Goal: Navigation & Orientation: Find specific page/section

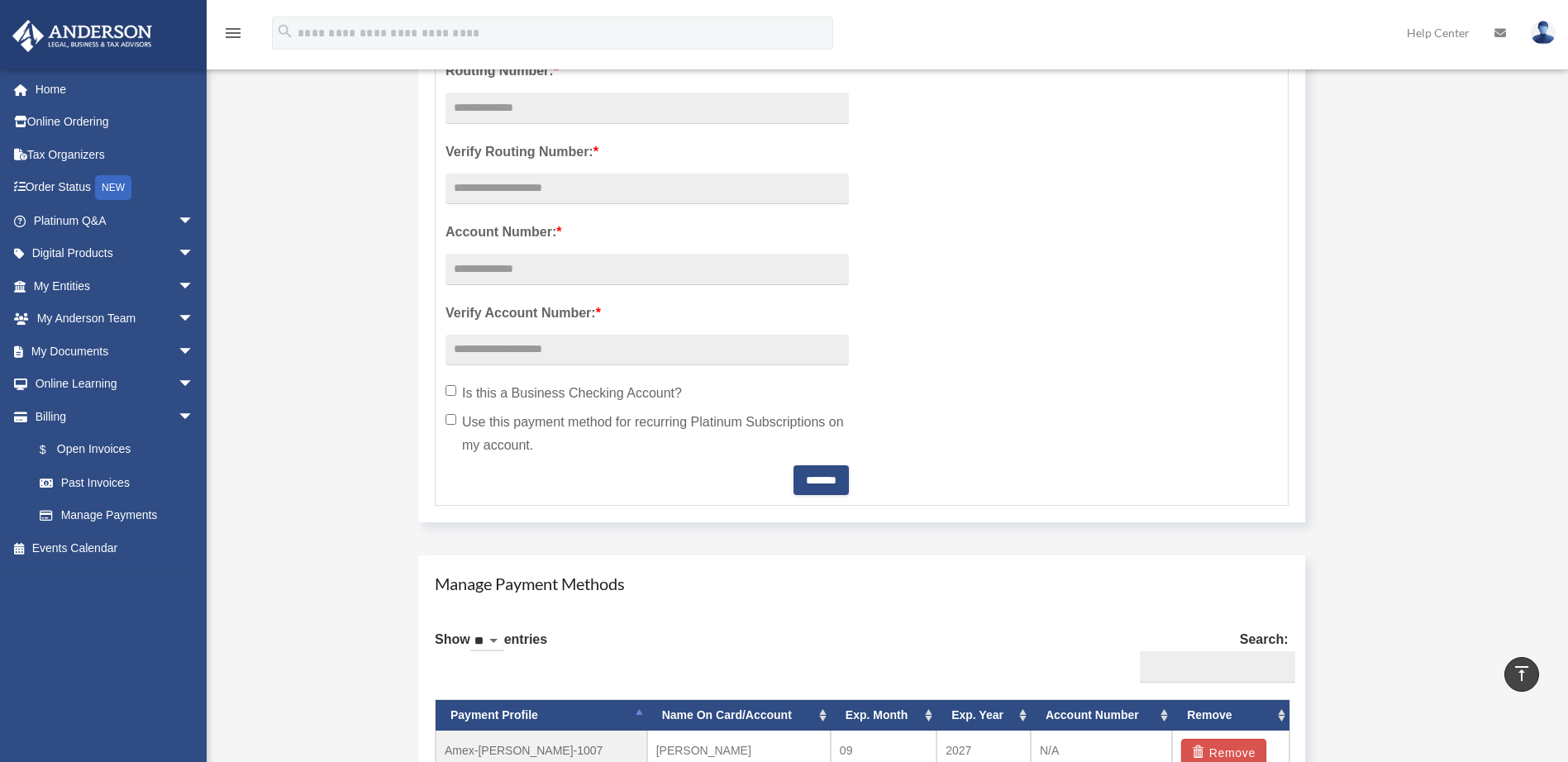
scroll to position [248, 0]
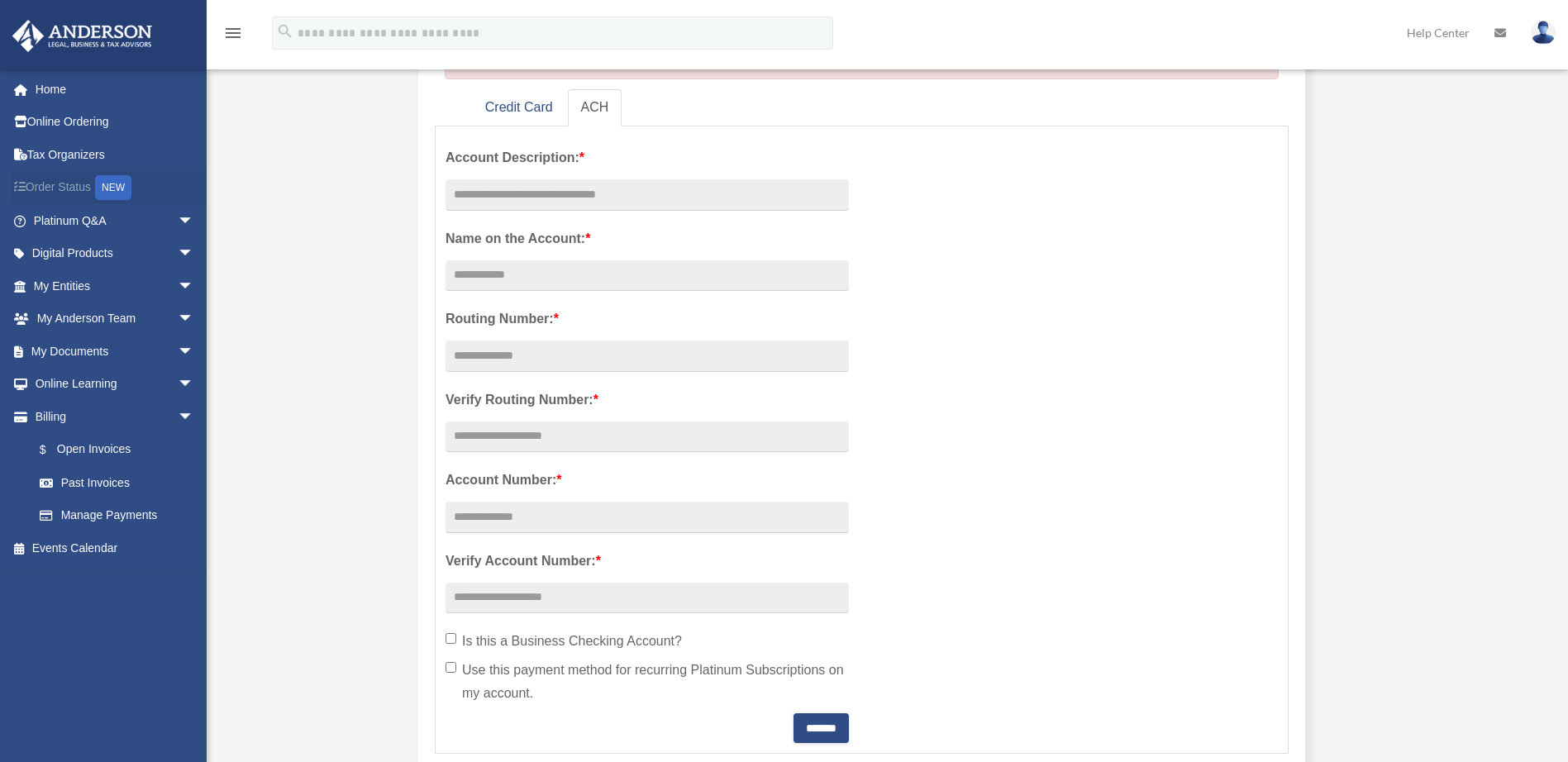
click at [64, 183] on link "Order Status NEW" at bounding box center [115, 187] width 207 height 34
click at [67, 154] on link "Tax Organizers" at bounding box center [115, 155] width 207 height 33
click at [67, 118] on link "Online Ordering" at bounding box center [115, 122] width 207 height 33
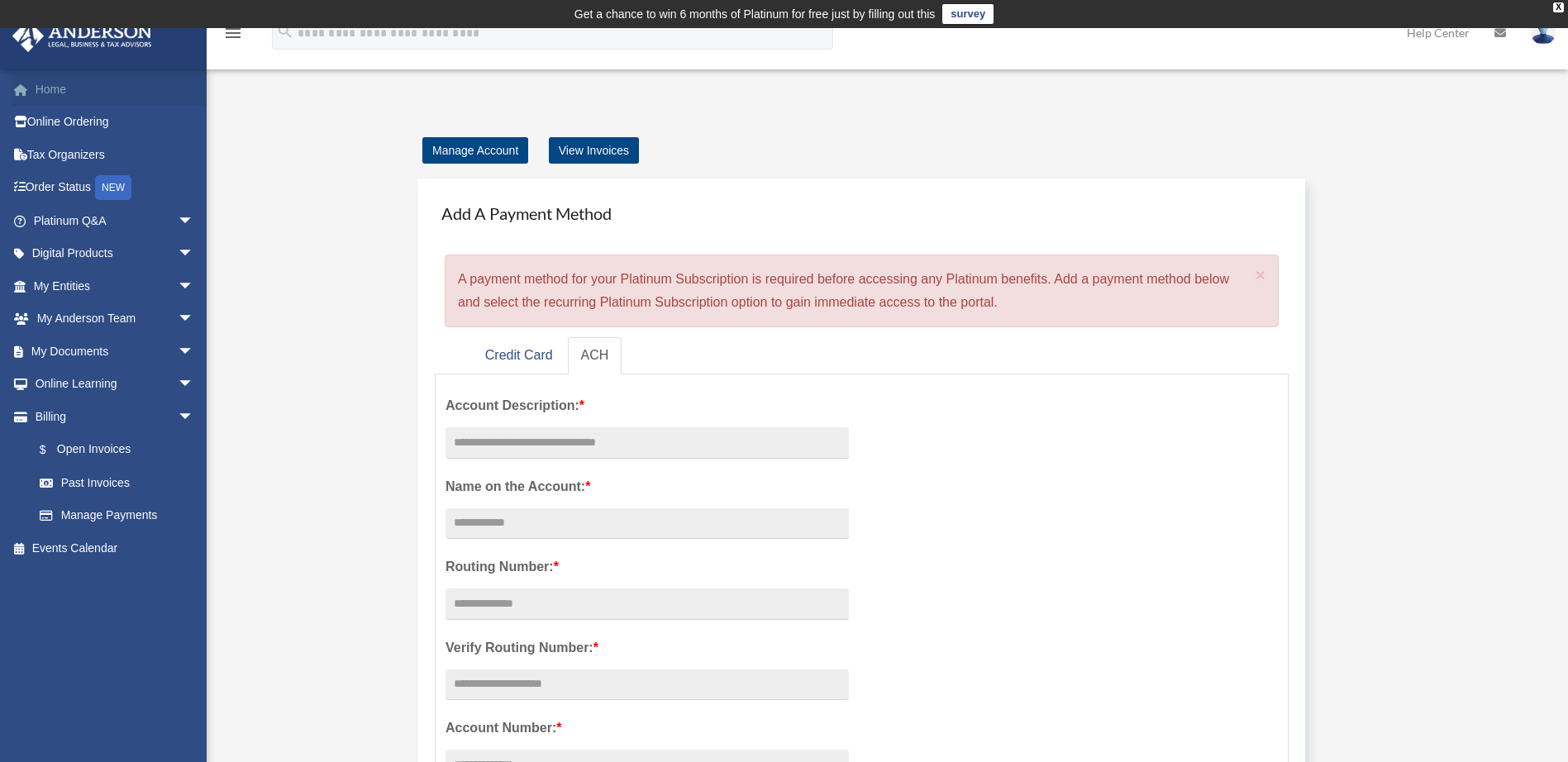
click at [70, 92] on link "Home" at bounding box center [115, 89] width 207 height 33
click at [521, 359] on link "Credit Card" at bounding box center [519, 356] width 95 height 37
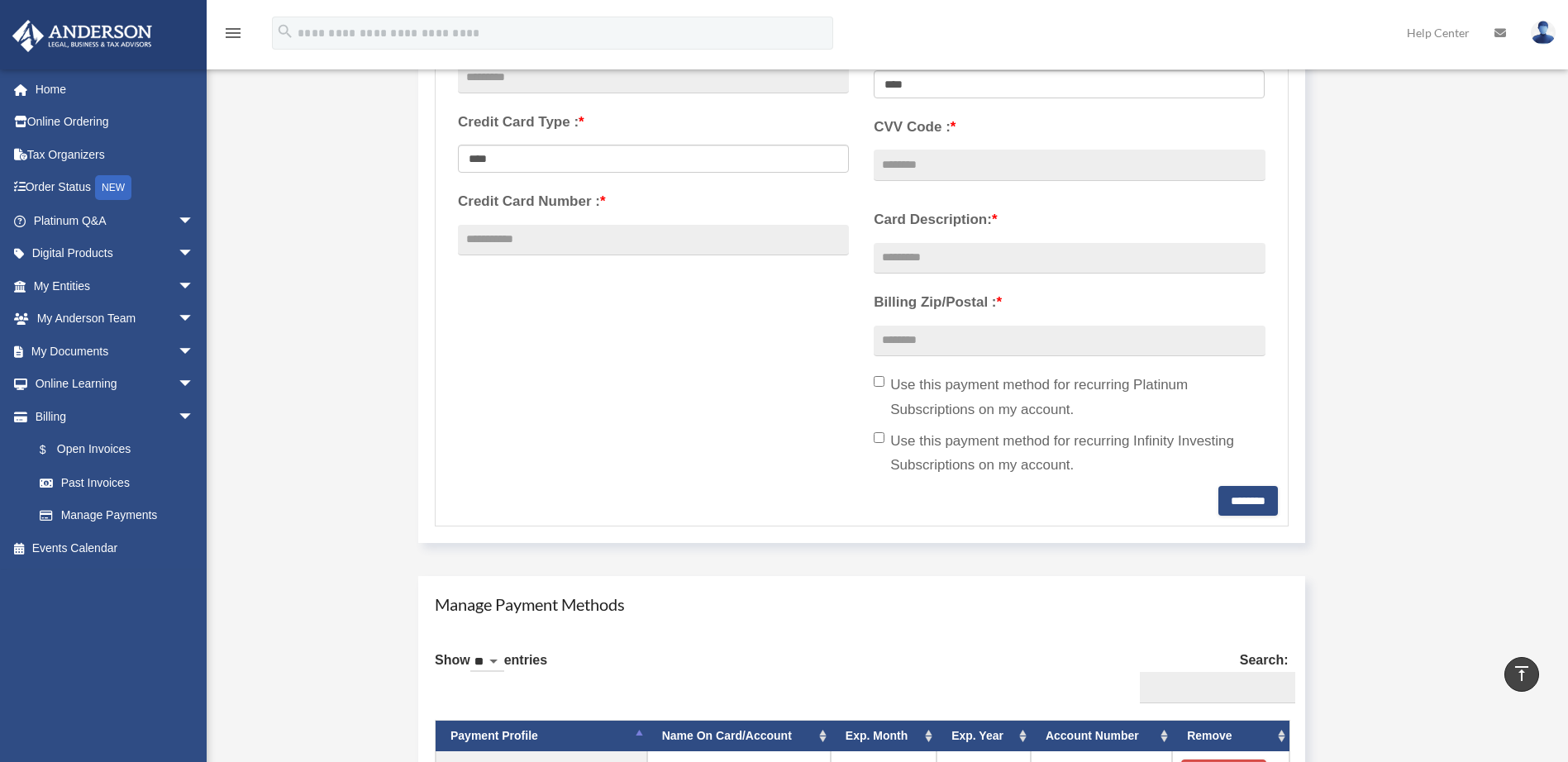
scroll to position [414, 0]
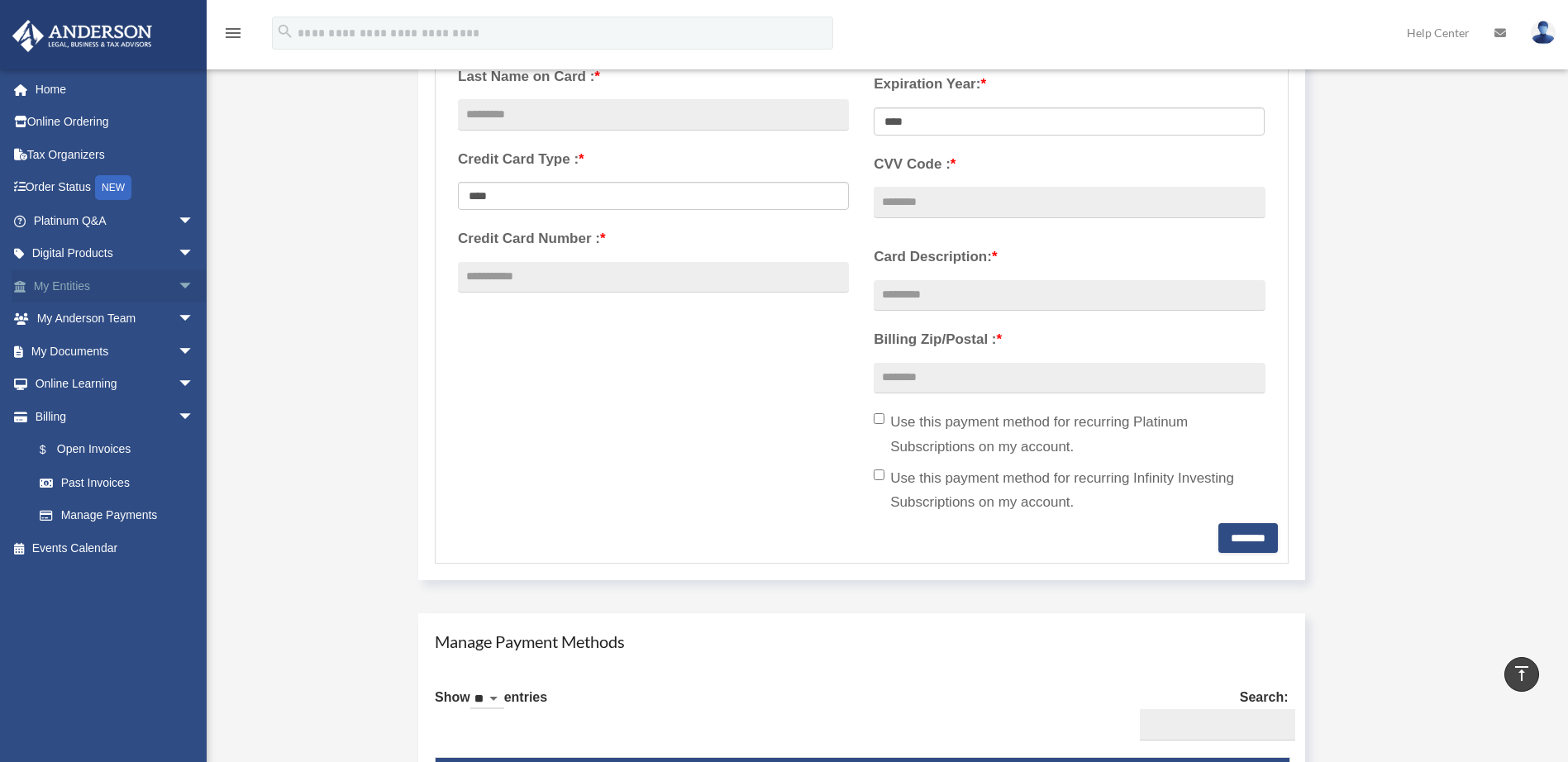
click at [85, 283] on link "My Entities arrow_drop_down" at bounding box center [115, 286] width 207 height 33
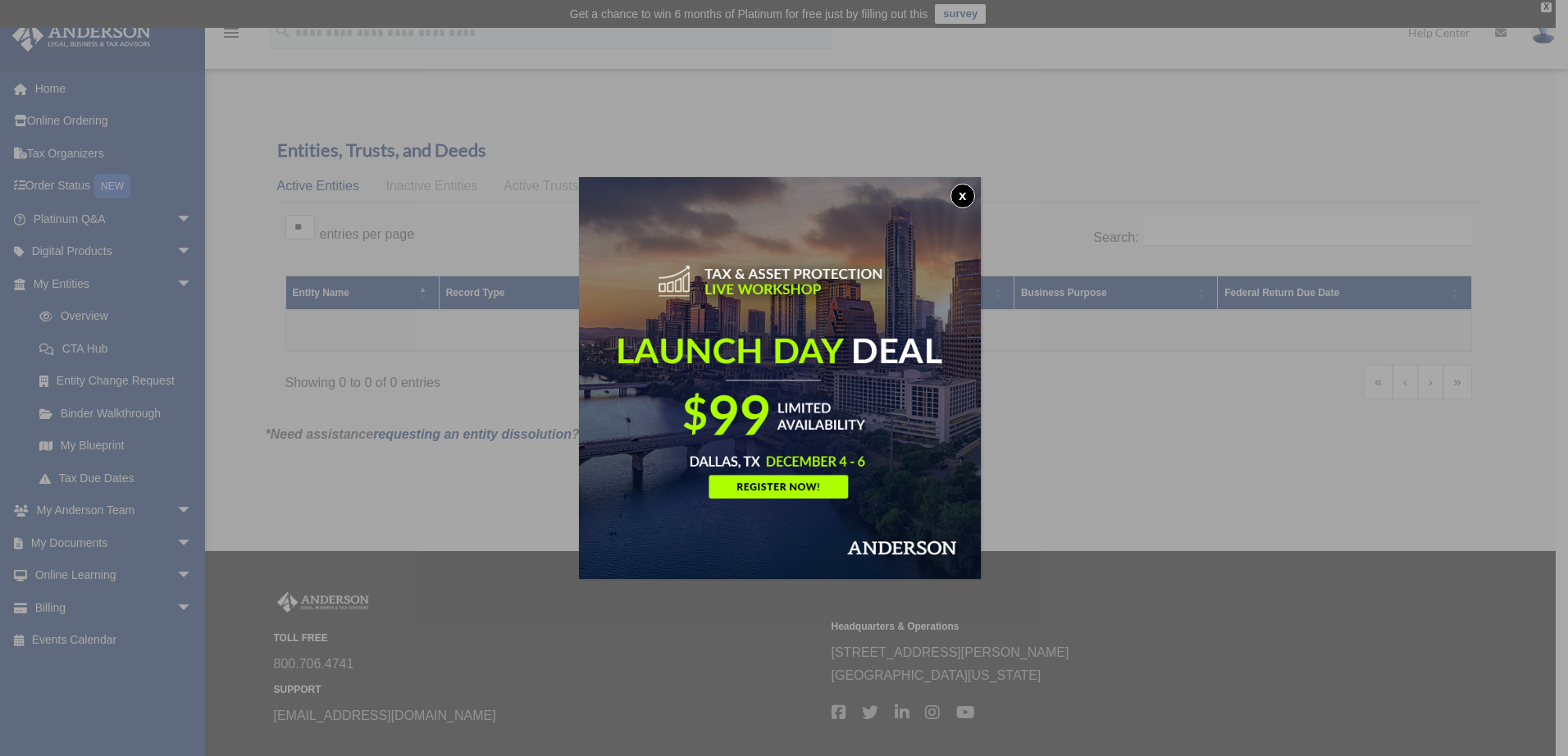
click at [975, 190] on button "x" at bounding box center [963, 196] width 24 height 24
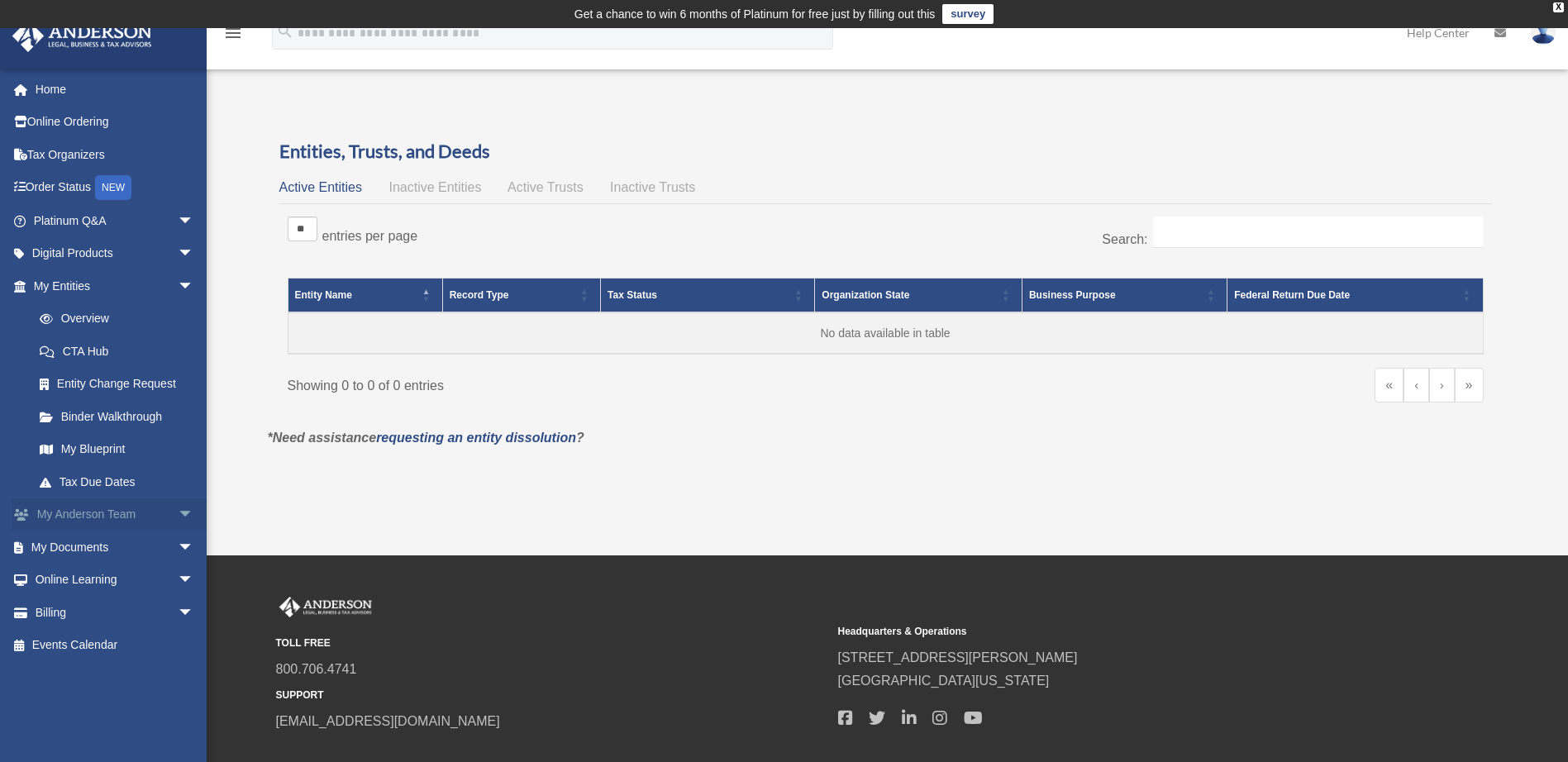
click at [84, 516] on link "My Anderson Team arrow_drop_down" at bounding box center [115, 515] width 207 height 33
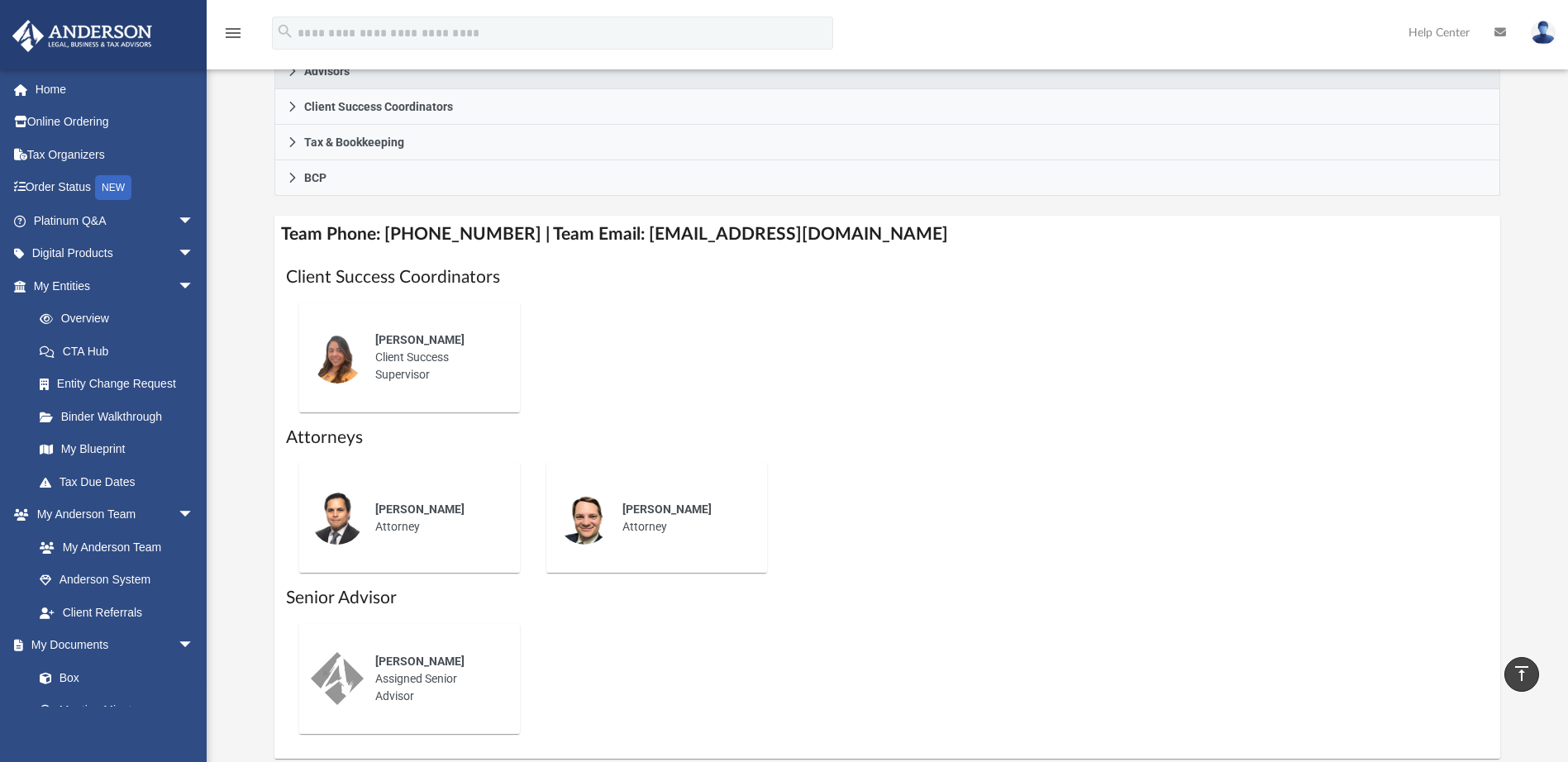
scroll to position [578, 0]
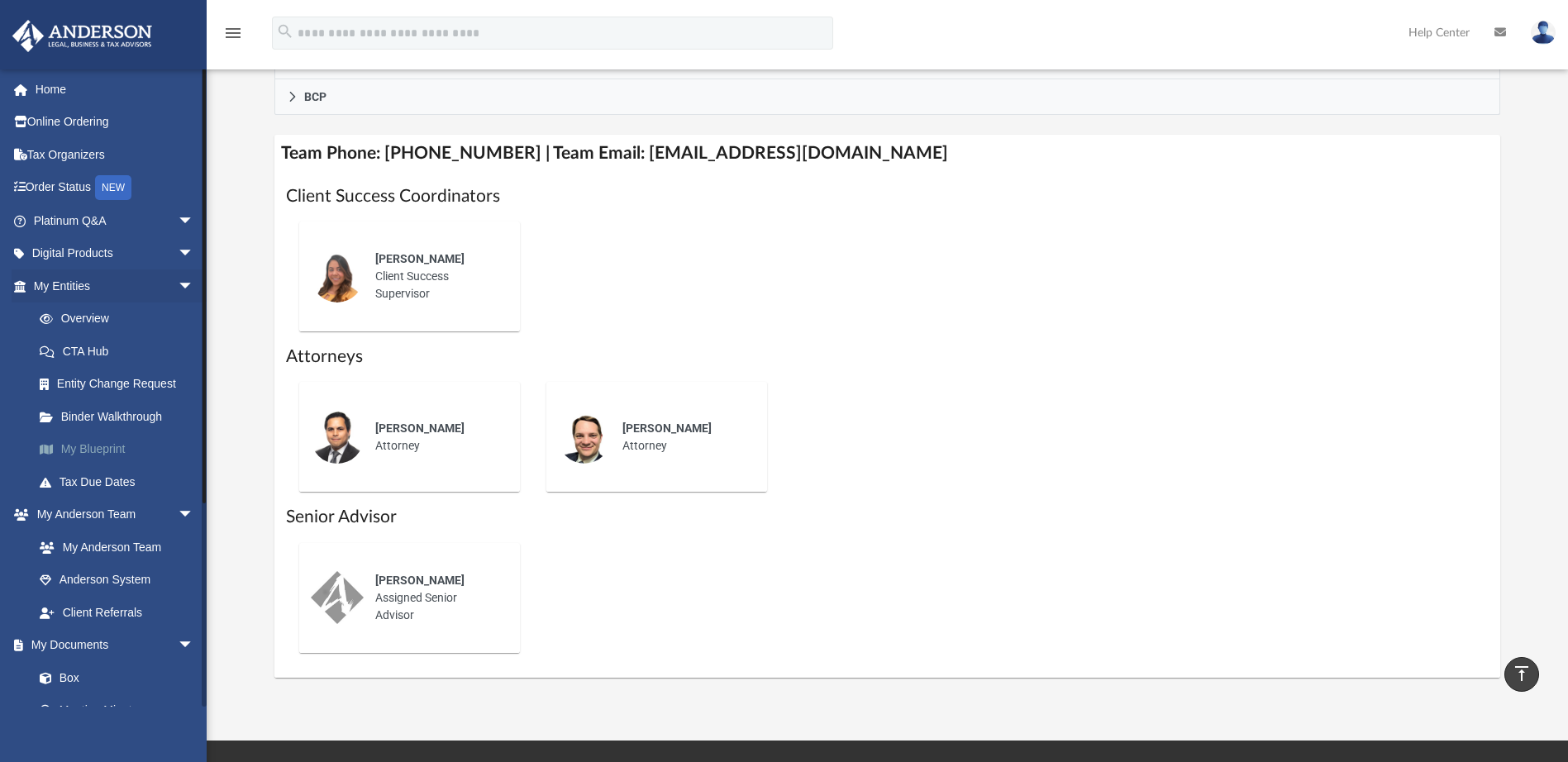
click at [105, 442] on link "My Blueprint" at bounding box center [120, 449] width 195 height 33
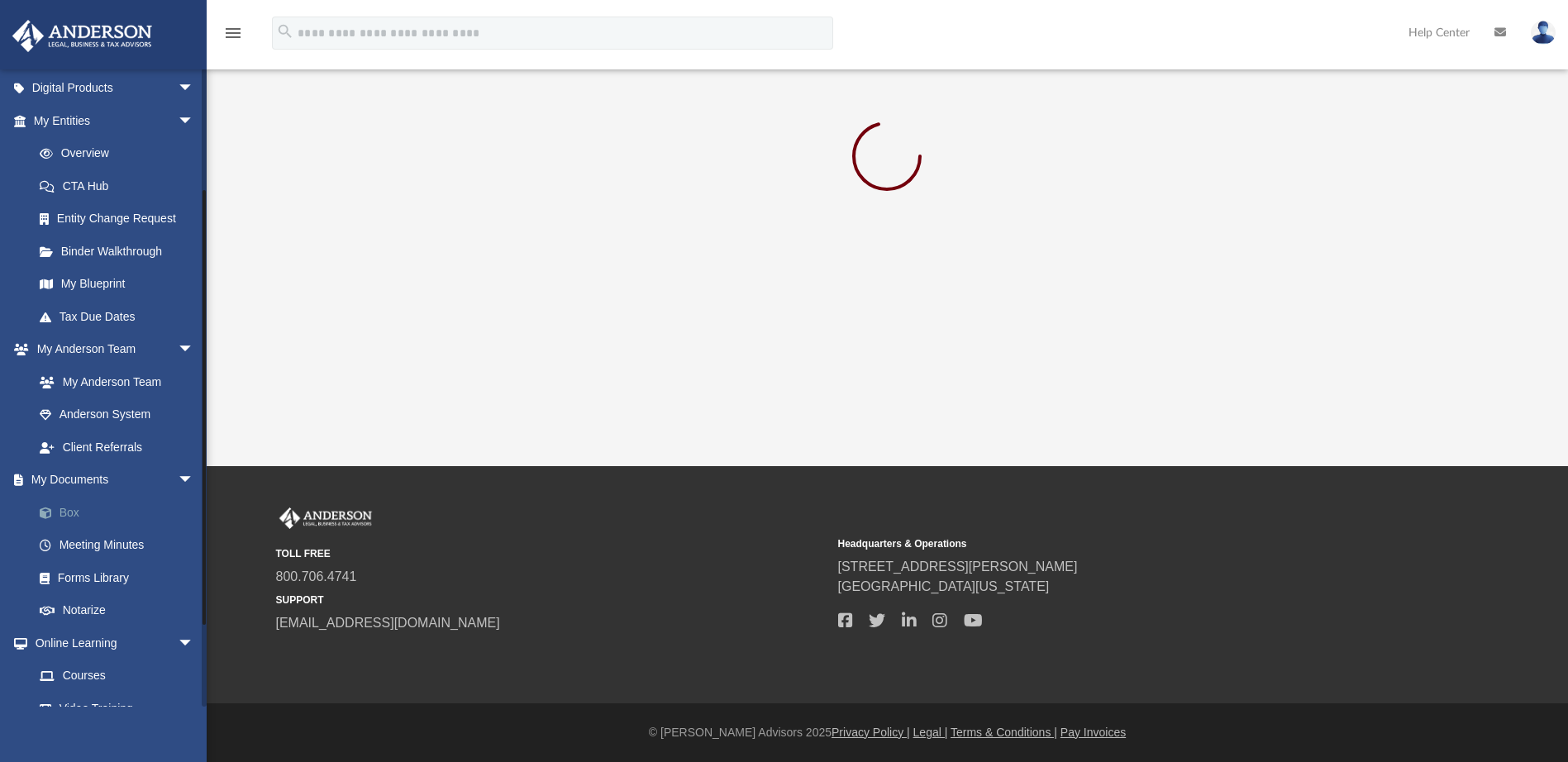
scroll to position [248, 0]
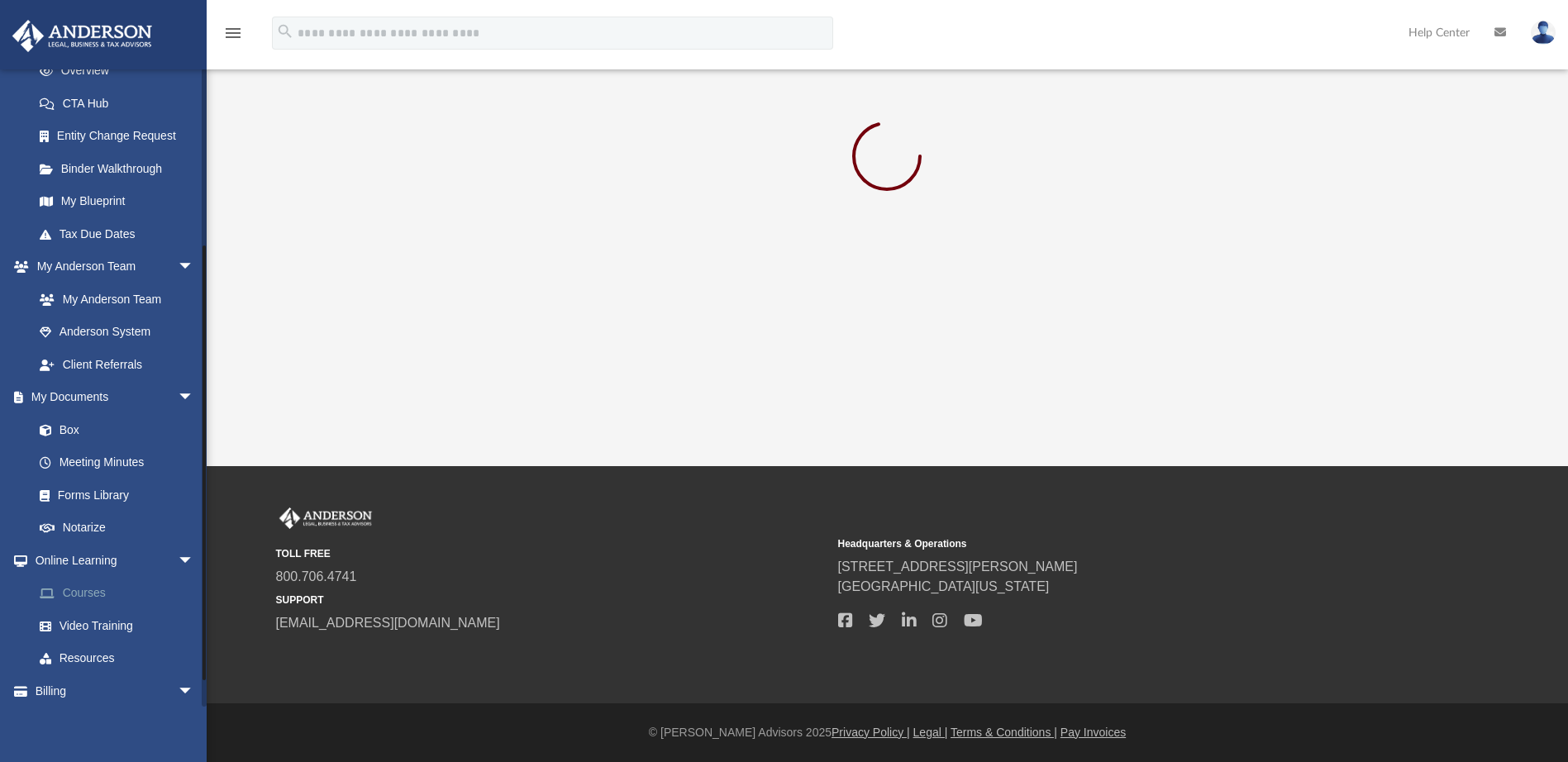
click at [96, 591] on link "Courses" at bounding box center [120, 594] width 195 height 33
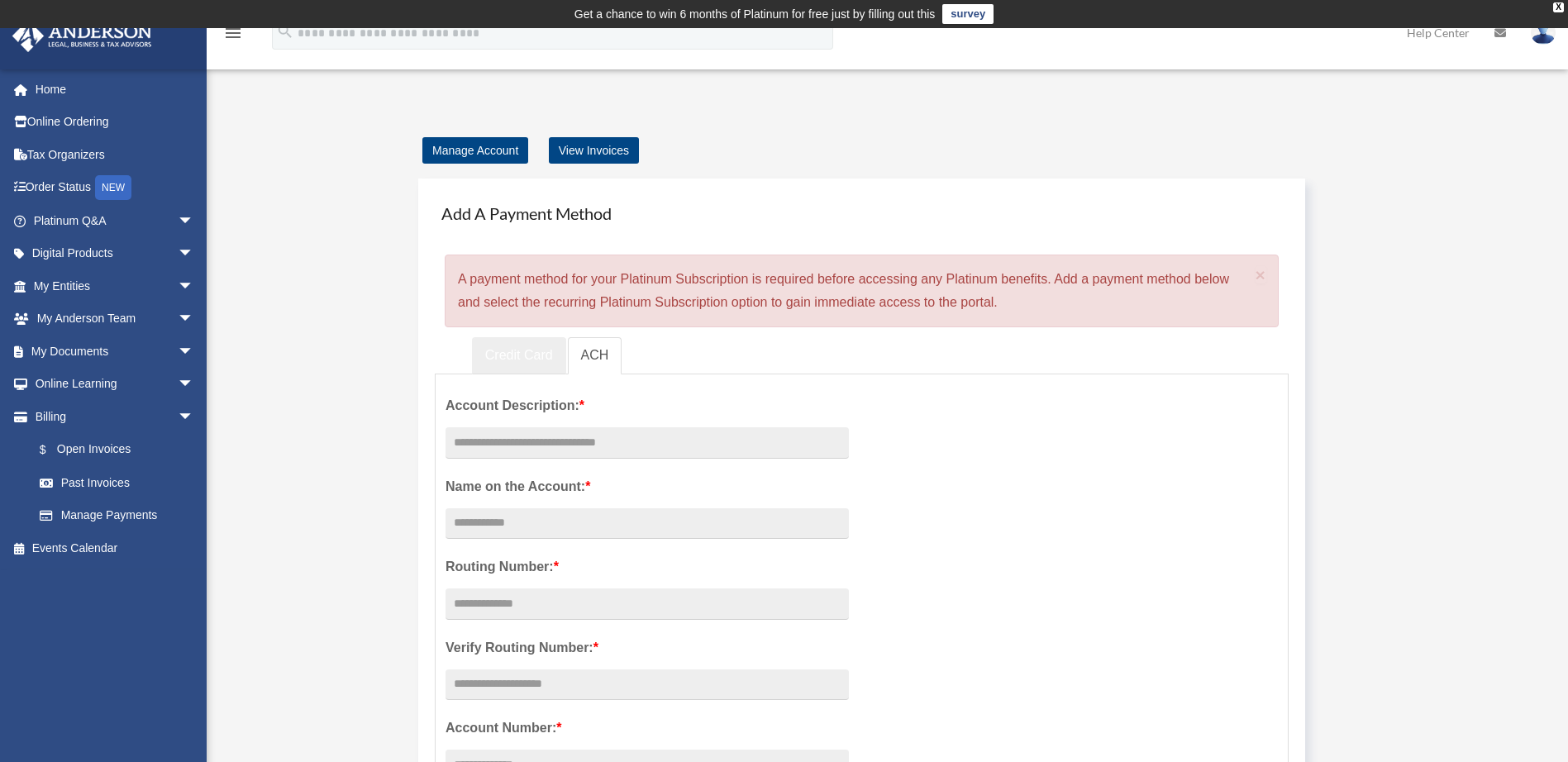
click at [524, 354] on link "Credit Card" at bounding box center [519, 356] width 95 height 37
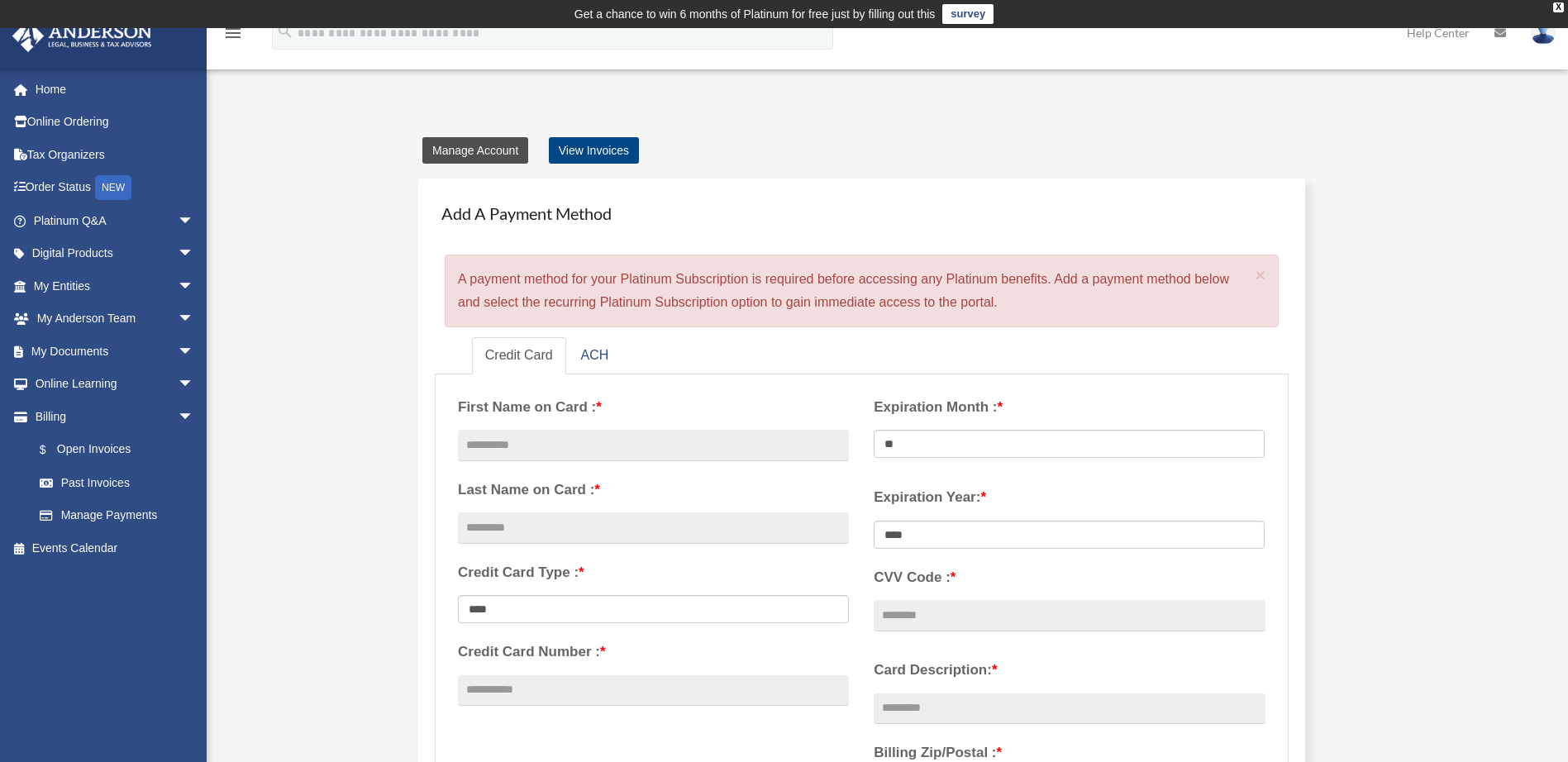
click at [485, 144] on link "Manage Account" at bounding box center [475, 150] width 105 height 26
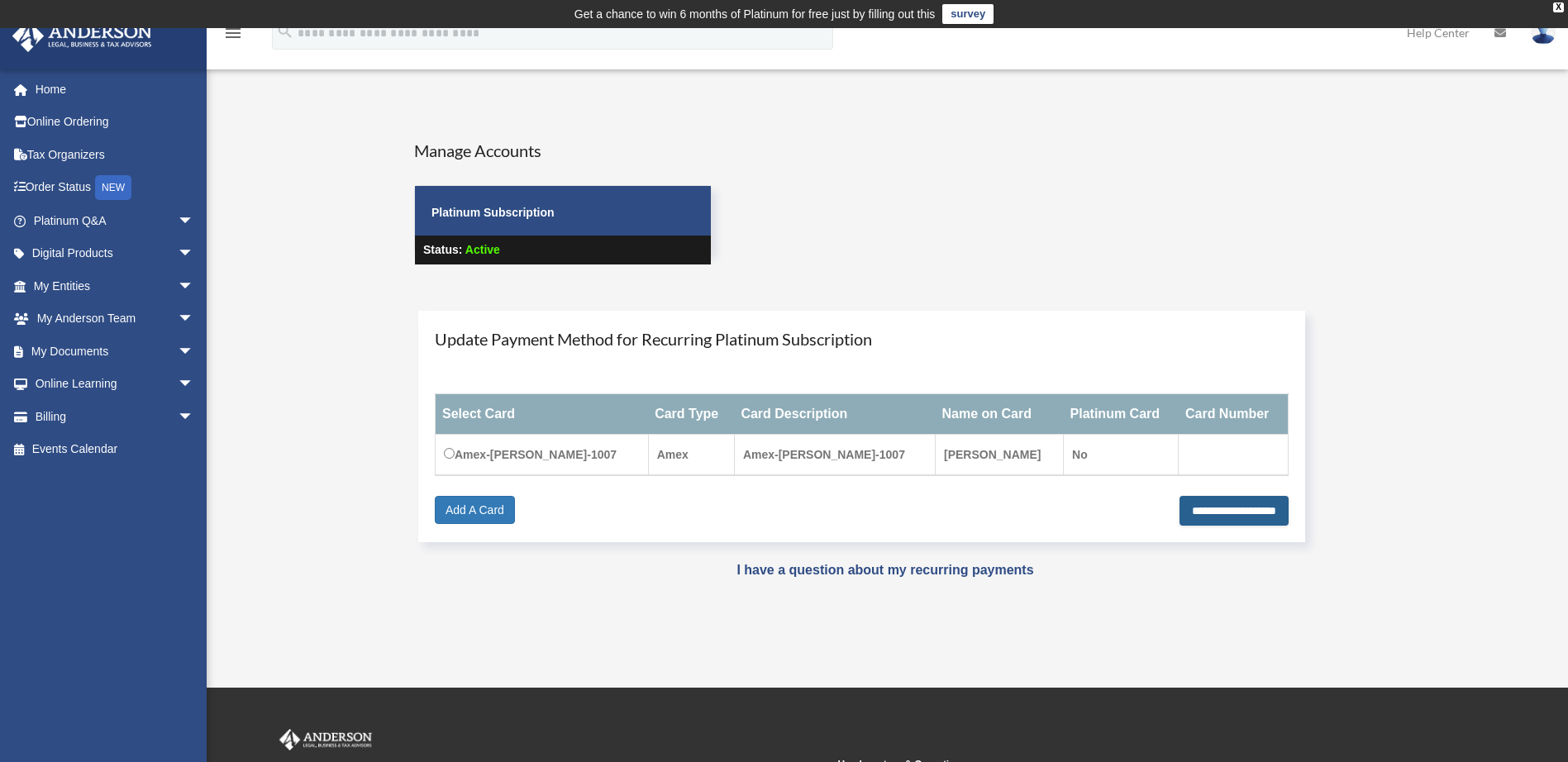
click at [1194, 507] on input "**********" at bounding box center [1233, 511] width 109 height 30
type input "**********"
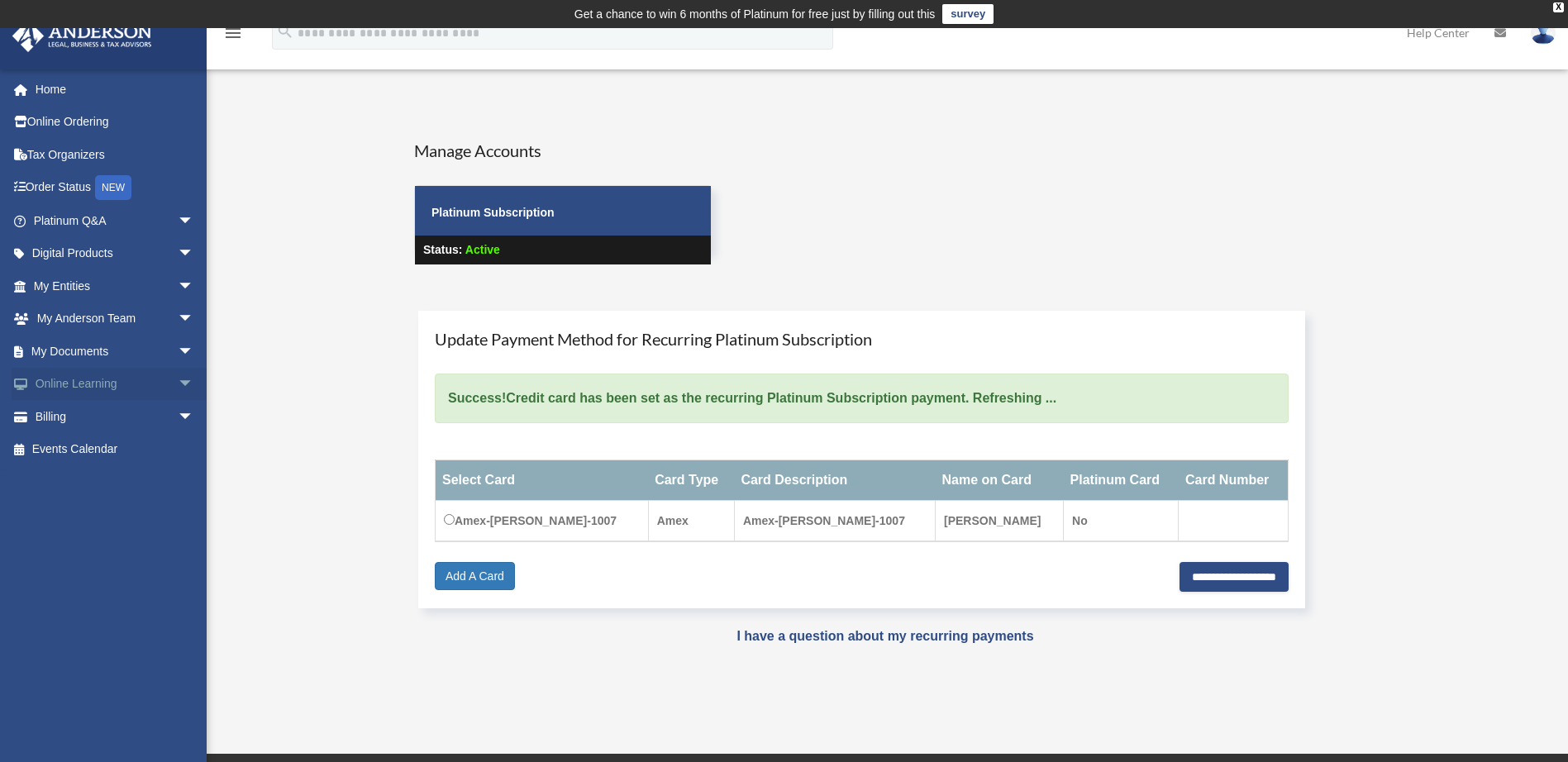
click at [82, 384] on link "Online Learning arrow_drop_down" at bounding box center [115, 385] width 207 height 33
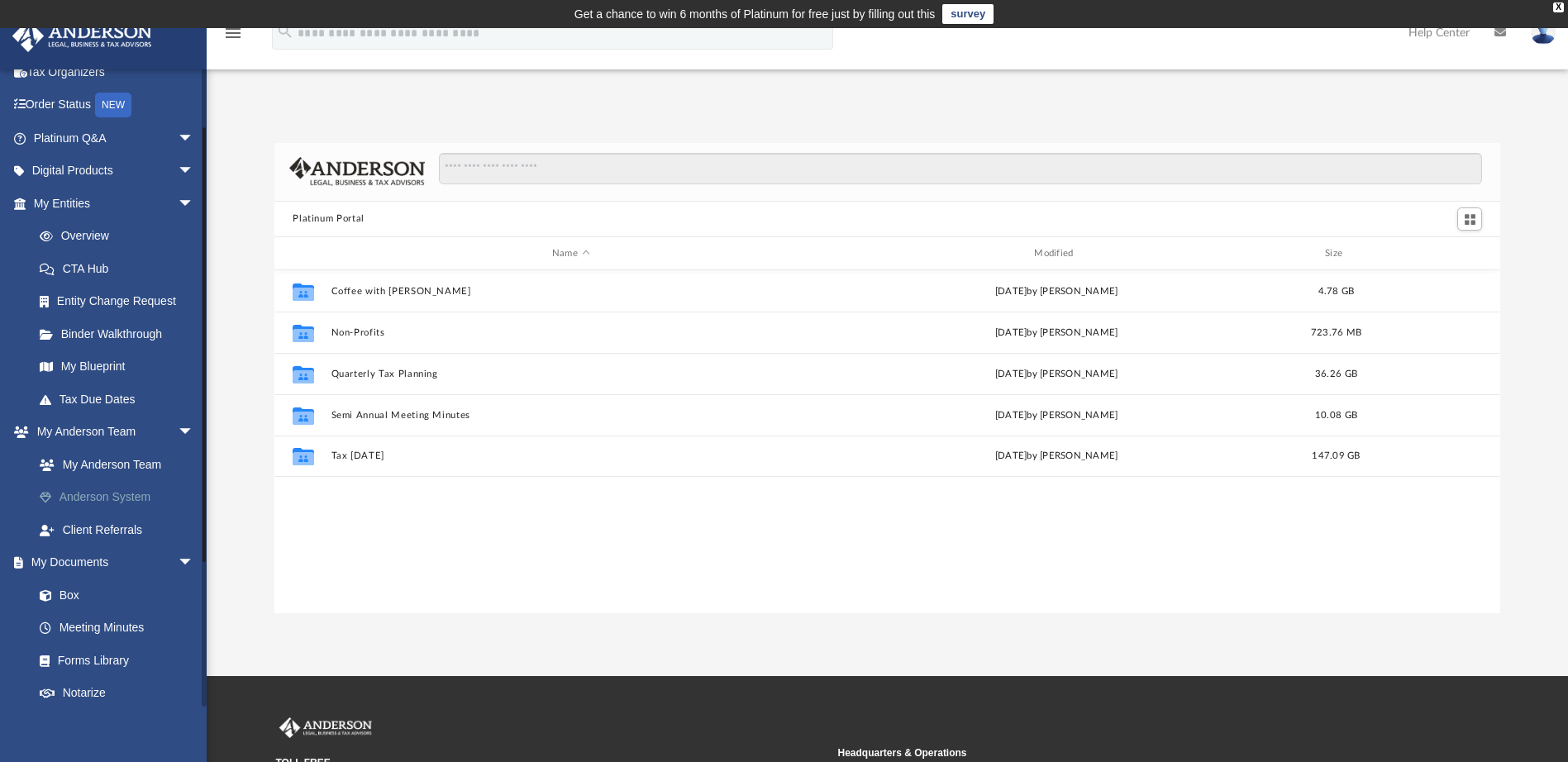
scroll to position [248, 0]
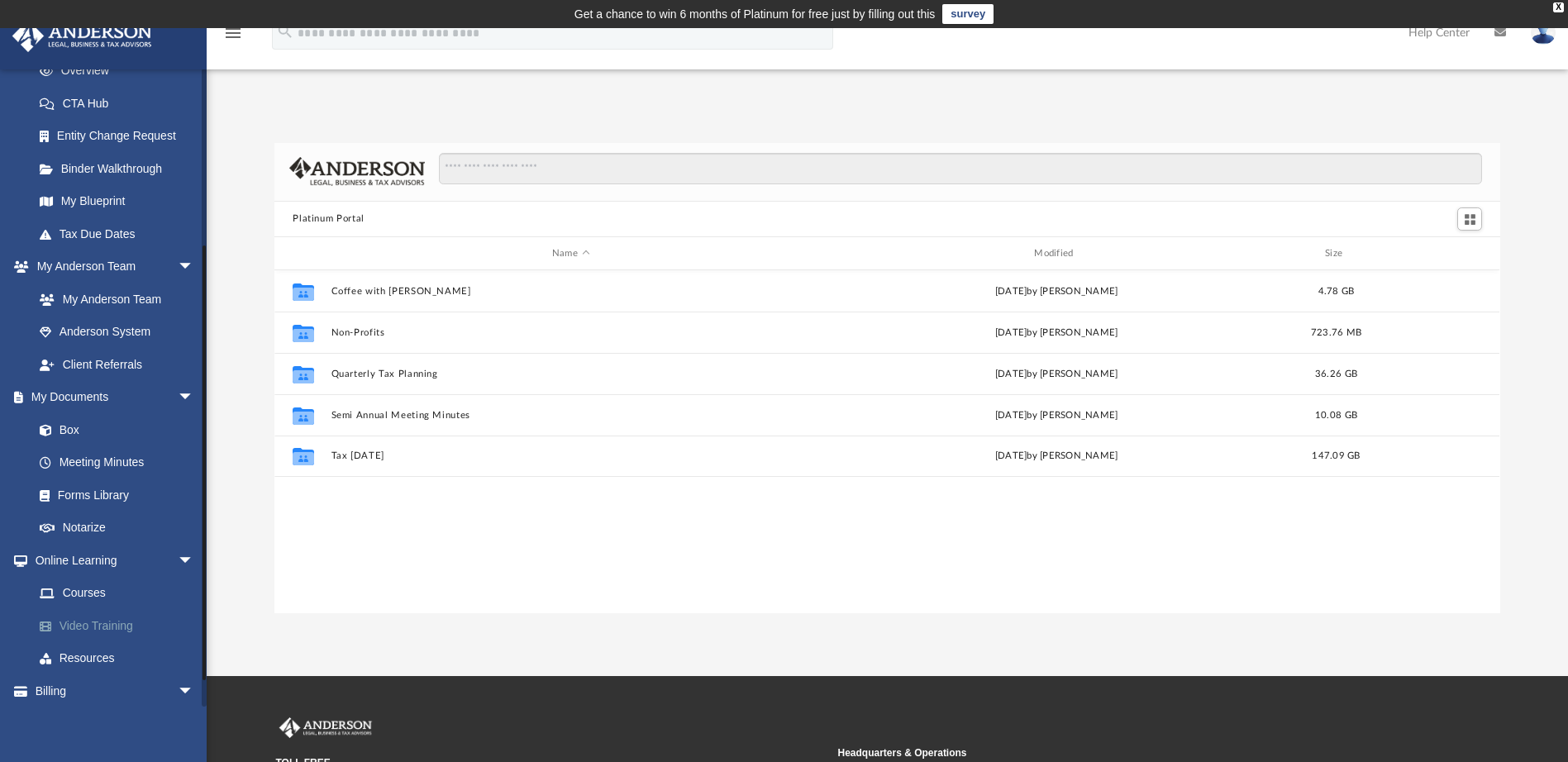
click at [105, 627] on link "Video Training" at bounding box center [120, 626] width 195 height 33
click at [101, 621] on link "Video Training" at bounding box center [120, 626] width 195 height 33
click at [86, 597] on link "Courses" at bounding box center [120, 594] width 195 height 33
